Goal: Check status: Check status

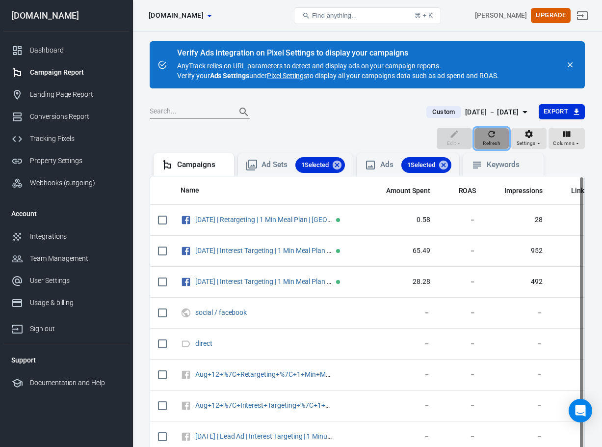
click at [495, 141] on span "Refresh" at bounding box center [492, 143] width 18 height 9
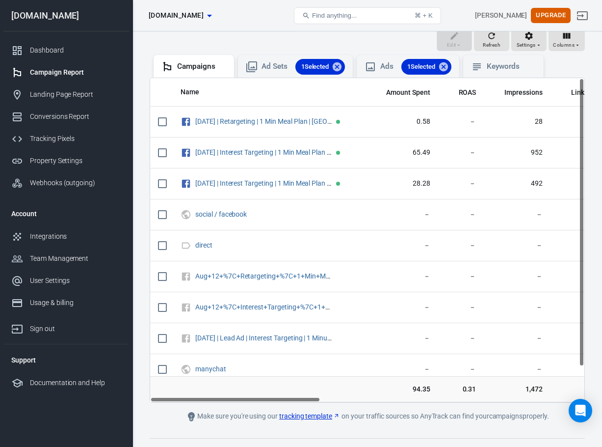
drag, startPoint x: 286, startPoint y: 400, endPoint x: 211, endPoint y: 433, distance: 81.8
click at [211, 434] on div "Verify Ads Integration on Pixel Settings to display your campaigns AnyTrack rel…" at bounding box center [368, 198] width 470 height 531
